Goal: Check status: Check status

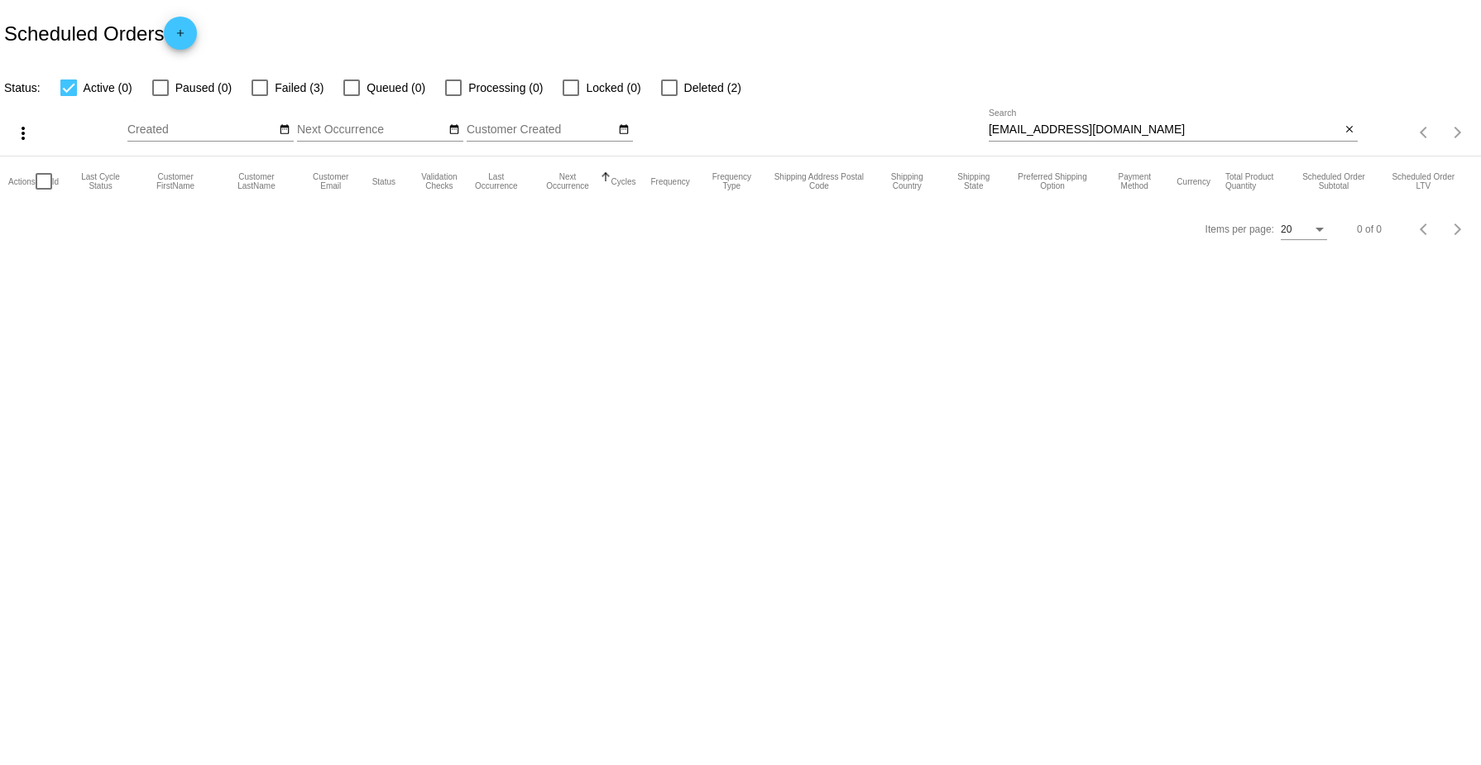
drag, startPoint x: 1349, startPoint y: 129, endPoint x: 1320, endPoint y: 129, distance: 29.0
click at [1349, 129] on mat-icon "close" at bounding box center [1350, 129] width 12 height 13
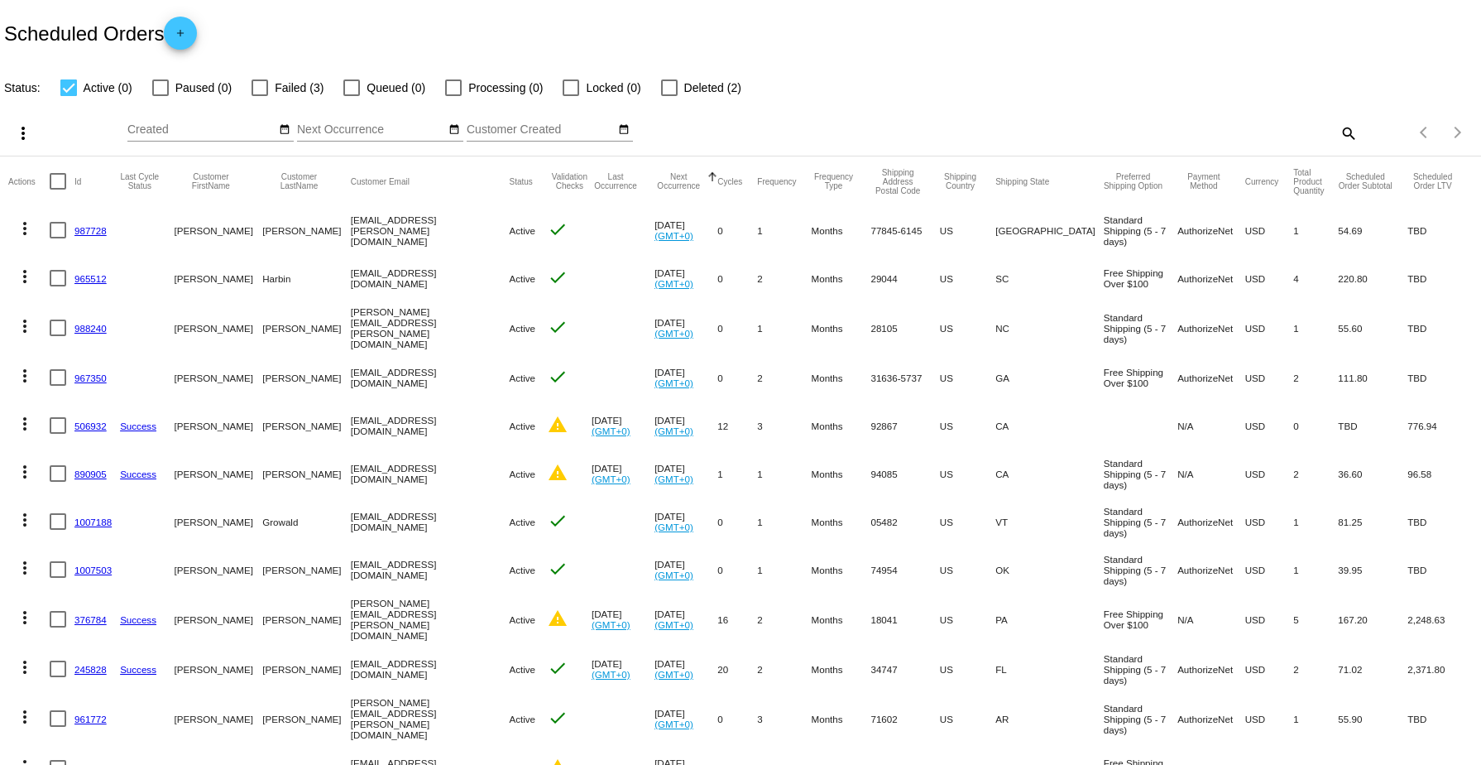
click at [1358, 128] on div "Items per page: 20 0 of 0" at bounding box center [1419, 132] width 123 height 46
click at [1338, 132] on mat-icon "search" at bounding box center [1348, 133] width 20 height 26
click at [990, 131] on input "Search" at bounding box center [1173, 129] width 369 height 13
paste input "[PERSON_NAME][EMAIL_ADDRESS][PERSON_NAME][DOMAIN_NAME]"
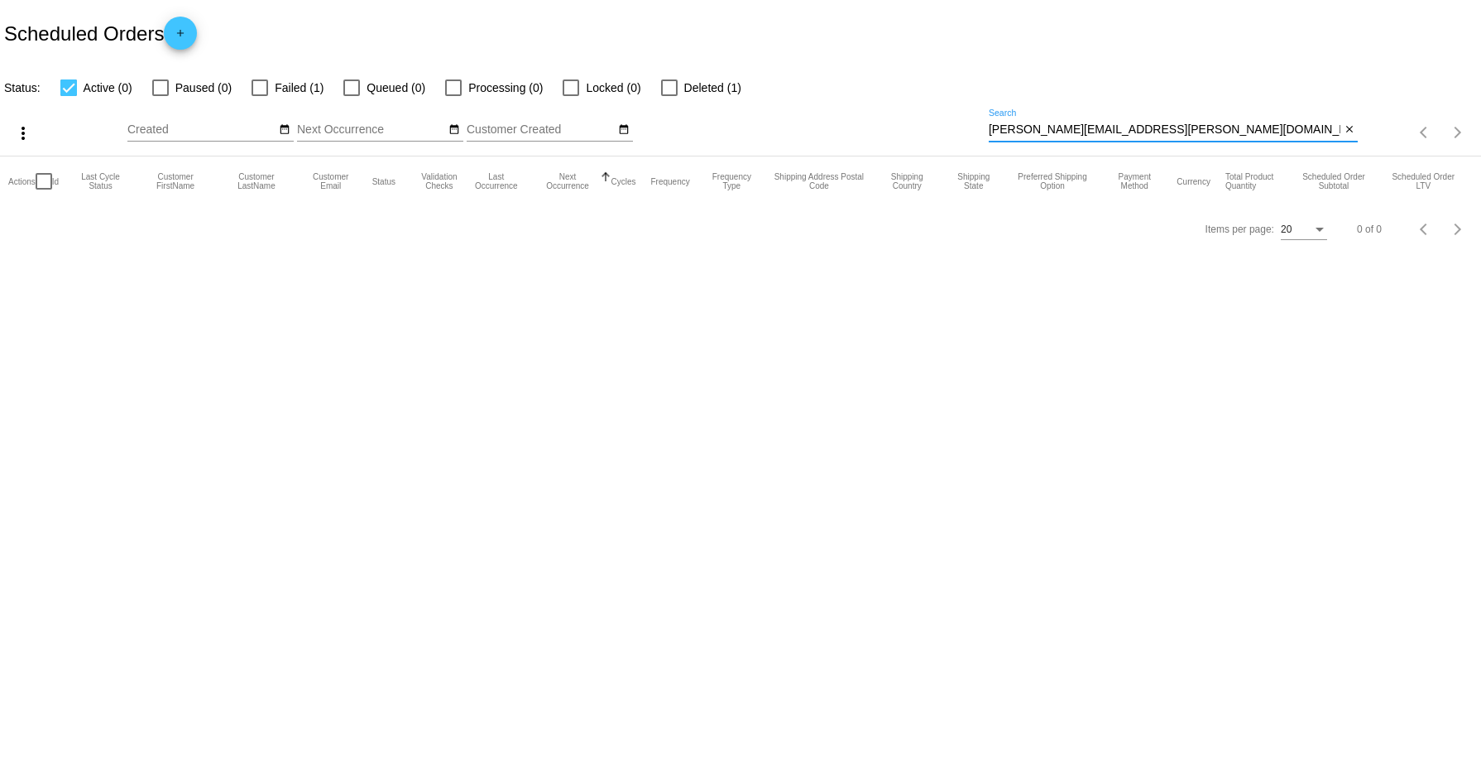
type input "[PERSON_NAME][EMAIL_ADDRESS][PERSON_NAME][DOMAIN_NAME]"
click at [294, 86] on span "Failed (1)" at bounding box center [299, 88] width 49 height 20
click at [260, 96] on input "Failed (1)" at bounding box center [259, 96] width 1 height 1
checkbox input "true"
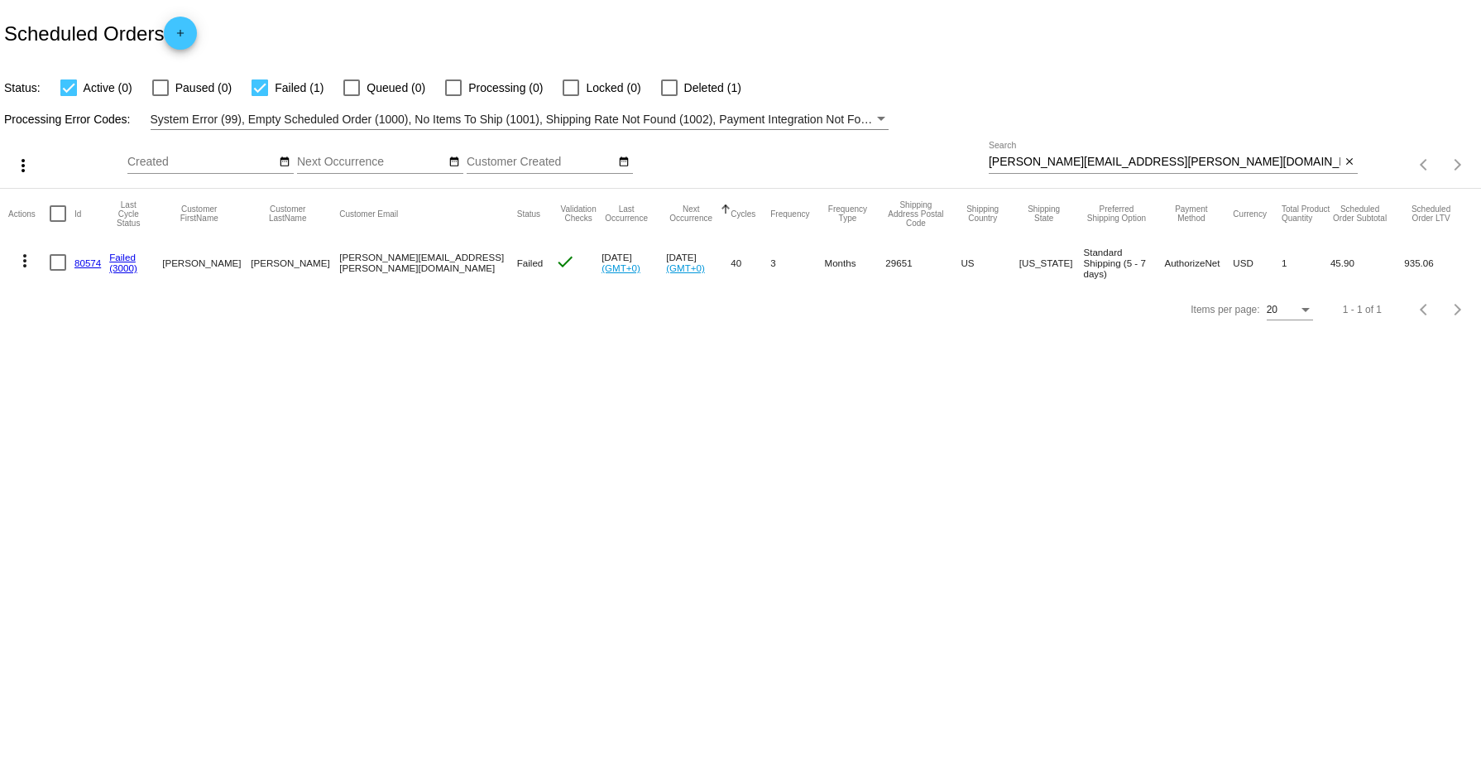
click at [88, 259] on link "80574" at bounding box center [87, 262] width 26 height 11
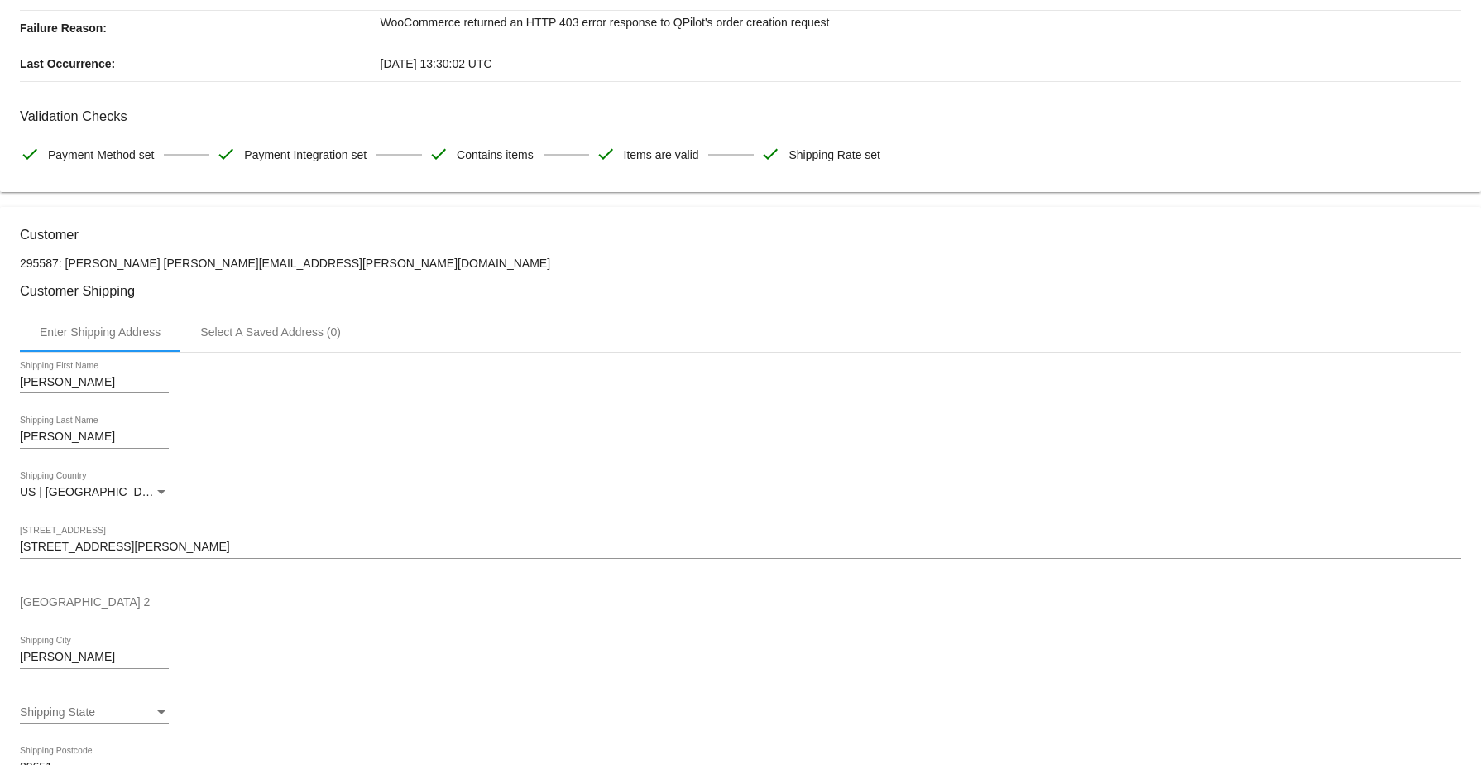
scroll to position [130, 0]
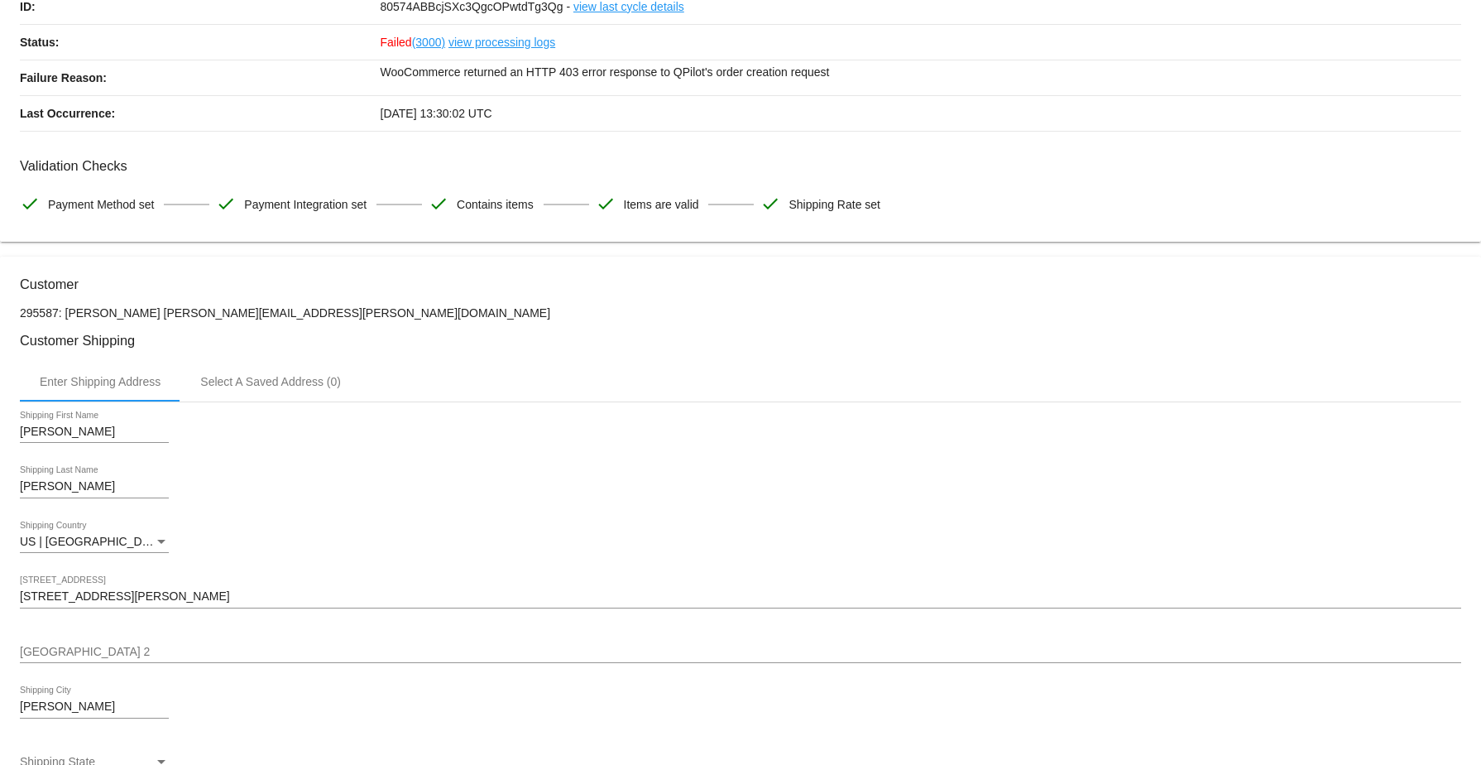
drag, startPoint x: 318, startPoint y: 314, endPoint x: 65, endPoint y: 314, distance: 252.4
click at [65, 314] on p "295587: [PERSON_NAME] [PERSON_NAME][EMAIL_ADDRESS][PERSON_NAME][DOMAIN_NAME]" at bounding box center [741, 312] width 1442 height 13
copy p "[PERSON_NAME] [PERSON_NAME][EMAIL_ADDRESS][PERSON_NAME][DOMAIN_NAME]"
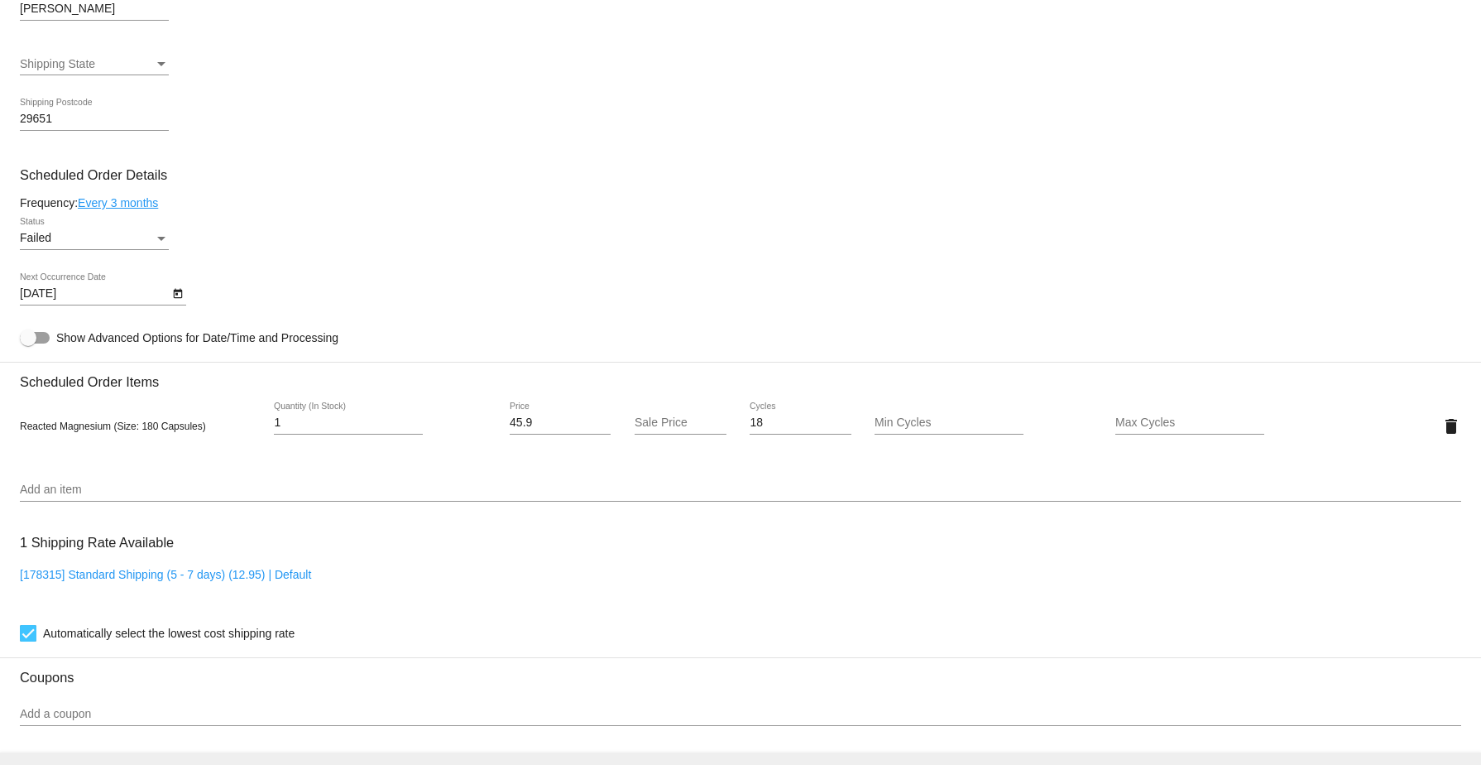
scroll to position [958, 0]
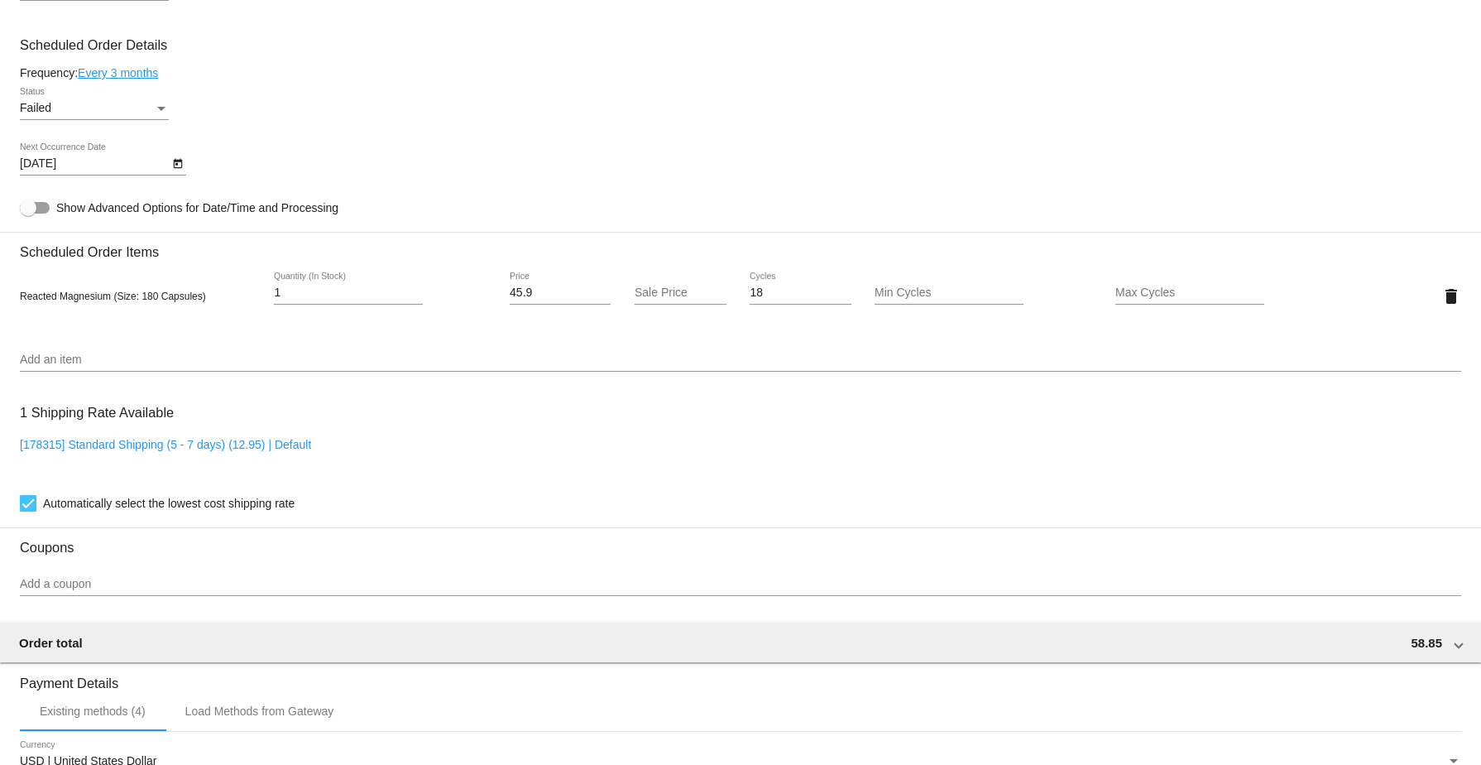
click at [160, 111] on div "Status" at bounding box center [161, 109] width 8 height 4
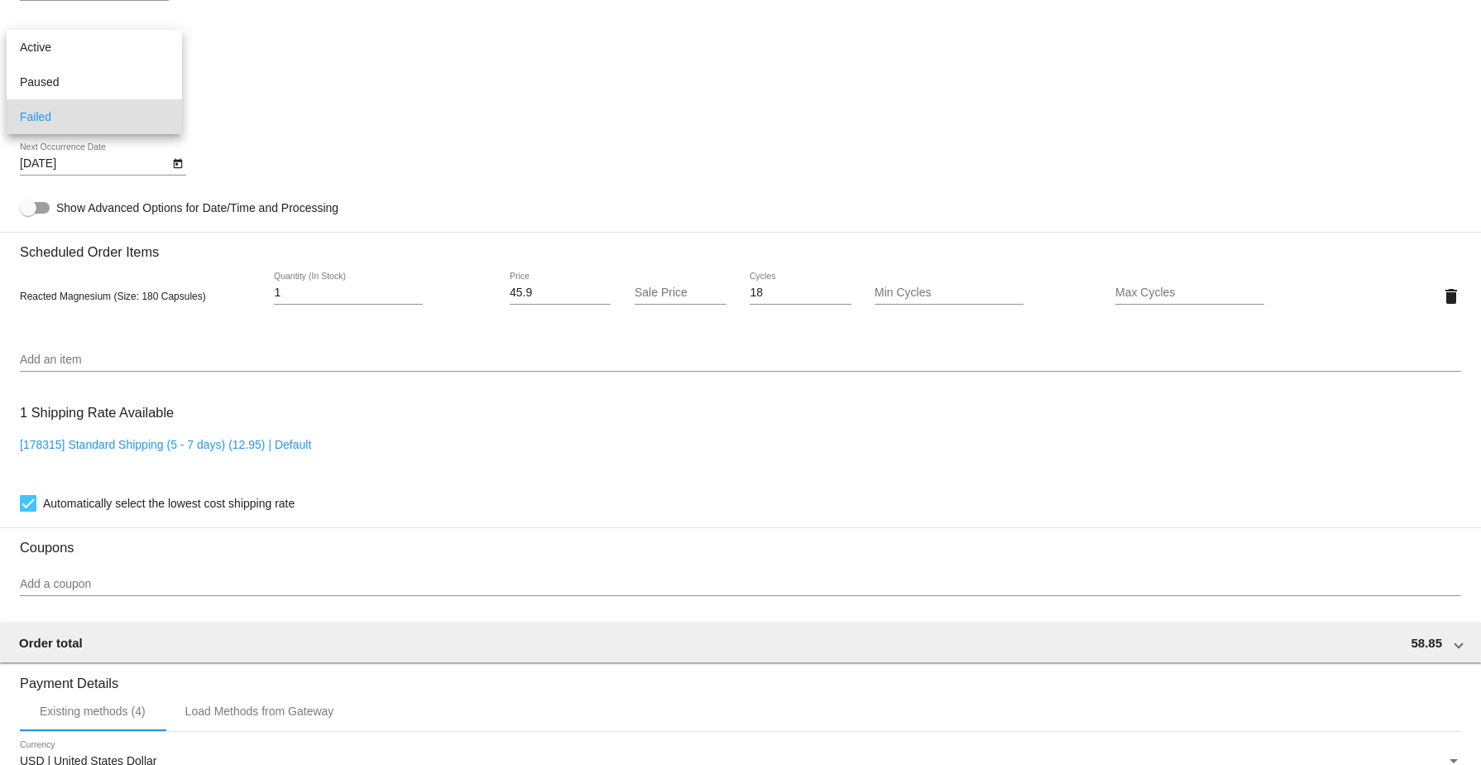
click at [444, 123] on div at bounding box center [740, 382] width 1481 height 765
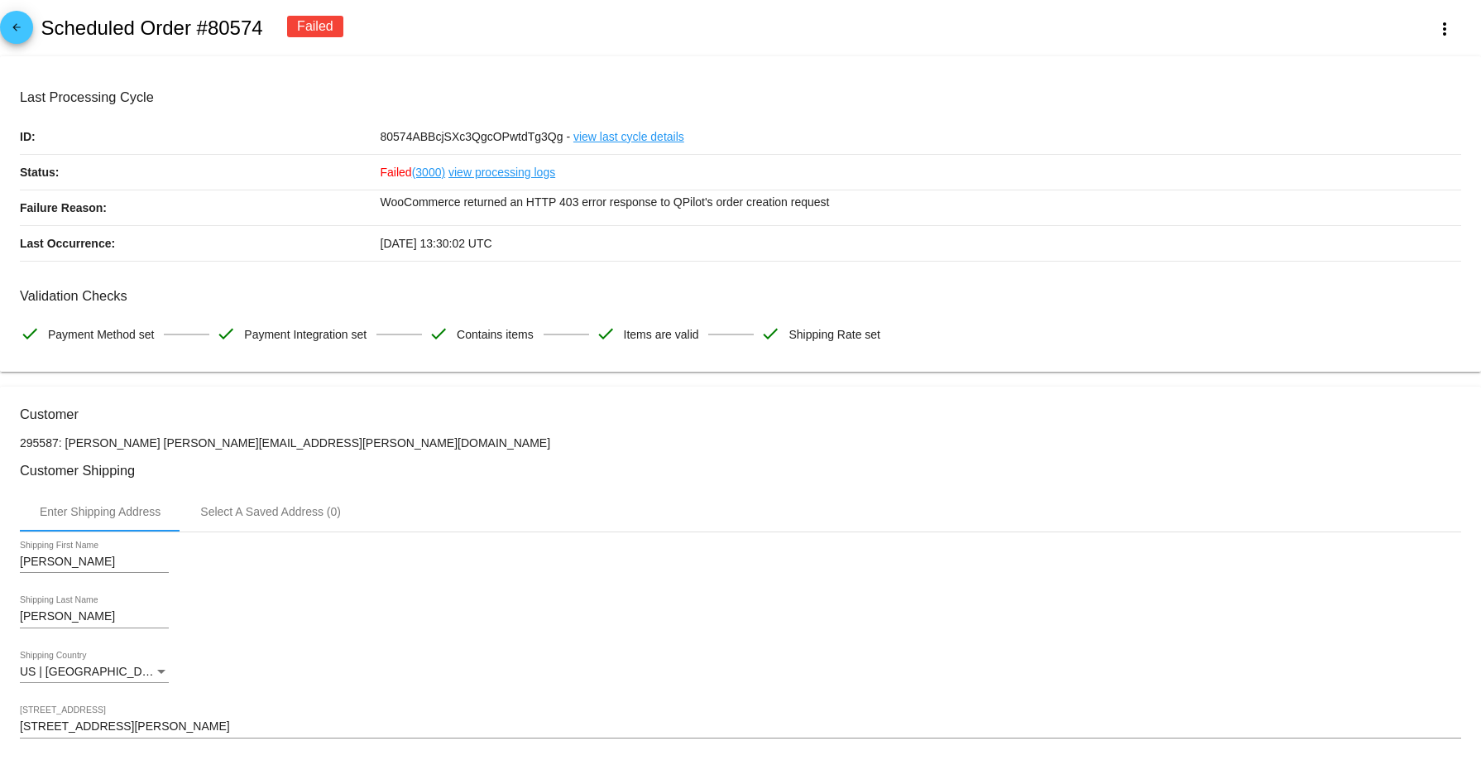
scroll to position [83, 0]
